Goal: Navigation & Orientation: Find specific page/section

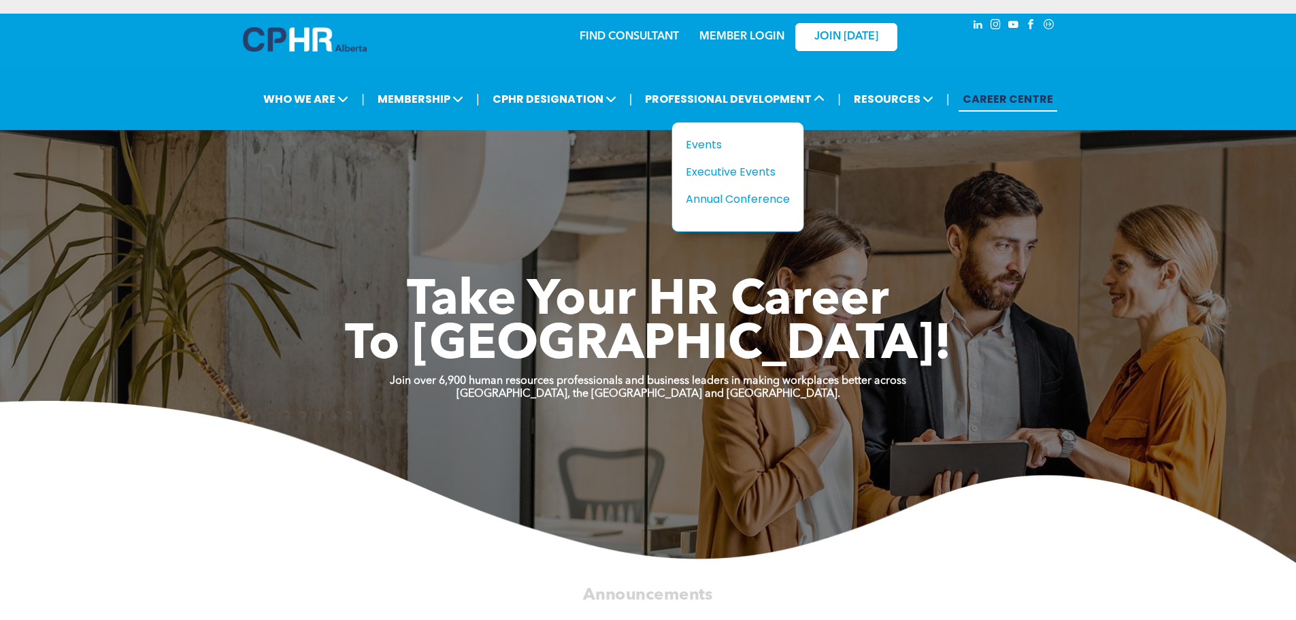
click at [745, 147] on div "Events" at bounding box center [733, 144] width 94 height 17
